Goal: Information Seeking & Learning: Find specific fact

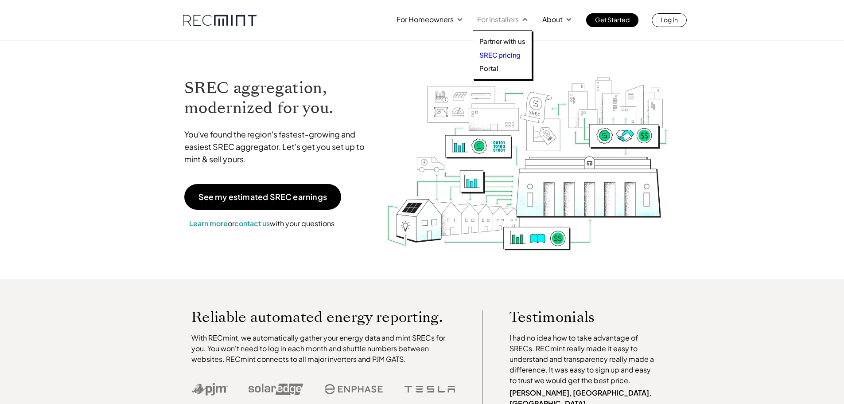
click at [495, 55] on p "SREC pricing" at bounding box center [499, 55] width 41 height 9
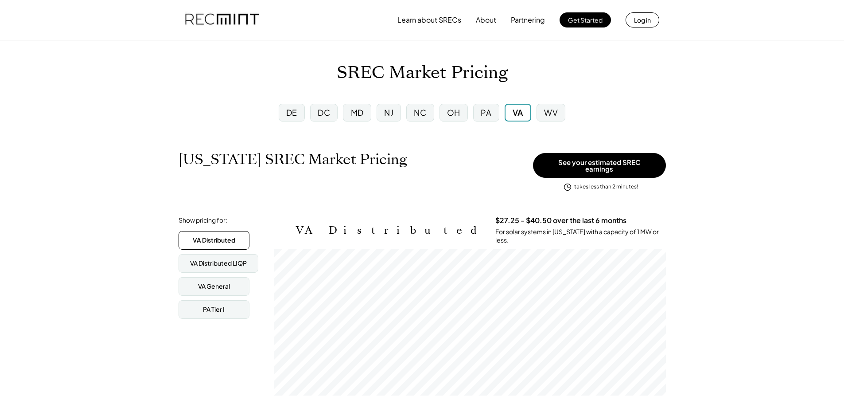
scroll to position [146, 392]
click at [328, 115] on div "DC" at bounding box center [324, 112] width 12 height 11
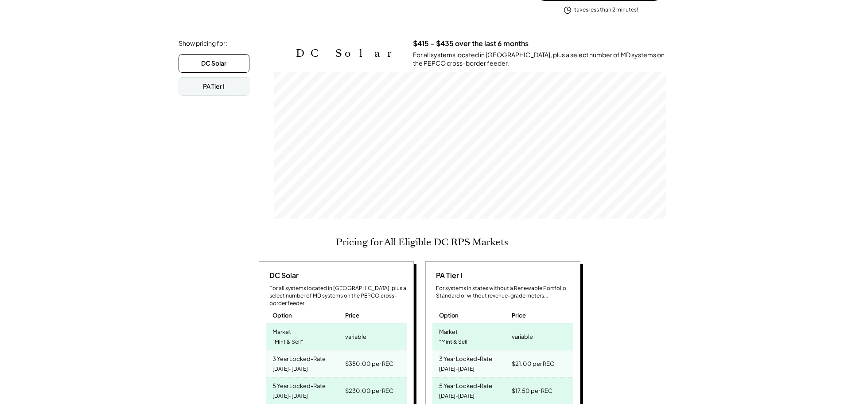
scroll to position [44, 0]
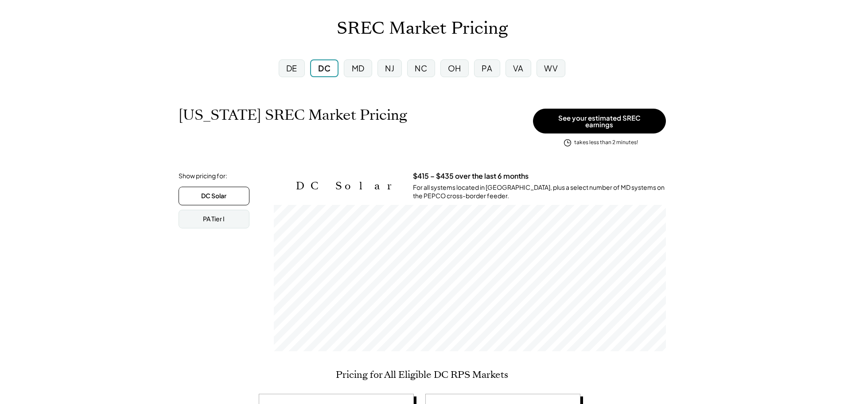
click at [513, 63] on div "VA" at bounding box center [518, 67] width 11 height 11
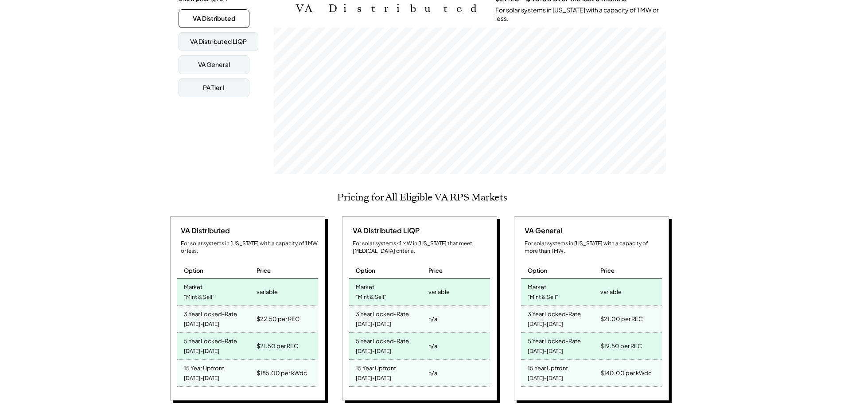
scroll to position [44, 0]
